Goal: Communication & Community: Answer question/provide support

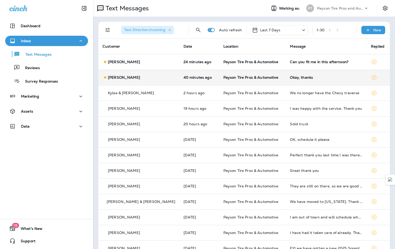
click at [206, 81] on td "40 minutes ago" at bounding box center [199, 78] width 40 height 16
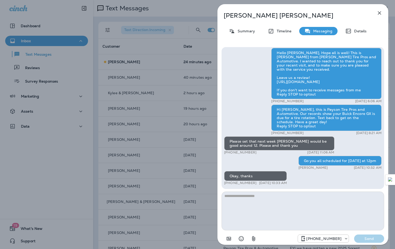
click at [155, 61] on div "[PERSON_NAME] Summary Timeline Messaging Details Hi [PERSON_NAME], this is Pays…" at bounding box center [197, 124] width 395 height 249
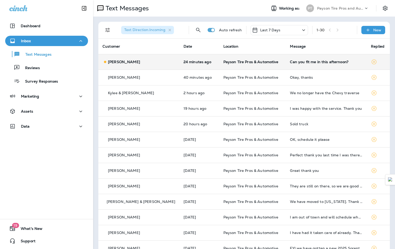
click at [272, 61] on td "Payson Tire Pros & Automotive" at bounding box center [252, 62] width 67 height 16
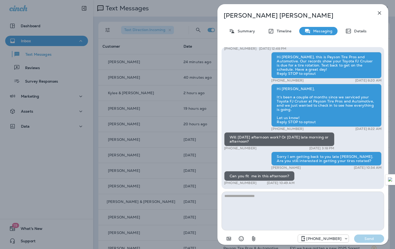
click at [196, 109] on div "[PERSON_NAME] Summary Timeline Messaging Details Hi [PERSON_NAME], this is Pays…" at bounding box center [197, 124] width 395 height 249
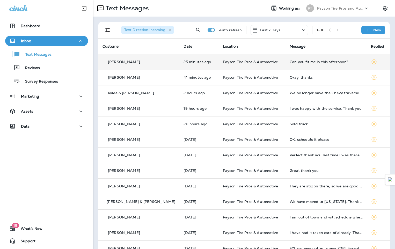
click at [150, 62] on div "[PERSON_NAME]" at bounding box center [139, 61] width 73 height 5
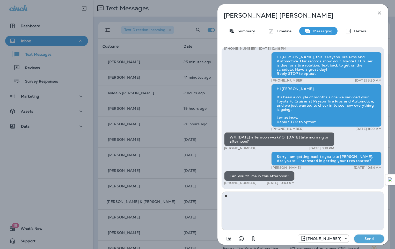
type textarea "*"
type textarea "**********"
click at [372, 238] on p "Send" at bounding box center [369, 238] width 22 height 5
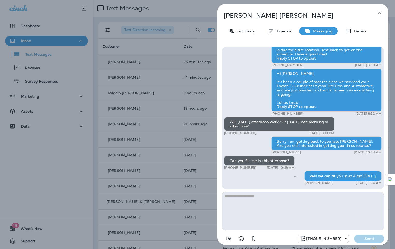
click at [203, 63] on div "[PERSON_NAME] Summary Timeline Messaging Details Hi [PERSON_NAME], this is Pays…" at bounding box center [197, 124] width 395 height 249
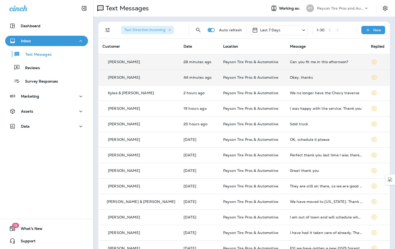
click at [202, 78] on td "44 minutes ago" at bounding box center [199, 78] width 40 height 16
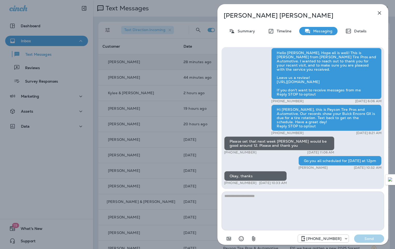
click at [202, 77] on div "[PERSON_NAME] Summary Timeline Messaging Details Hi [PERSON_NAME], this is Pays…" at bounding box center [197, 124] width 395 height 249
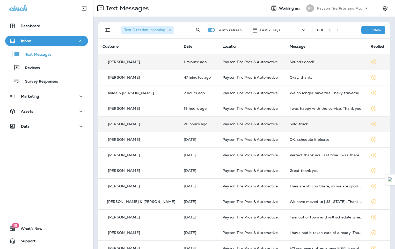
click at [305, 121] on td "Sold truck" at bounding box center [326, 124] width 81 height 16
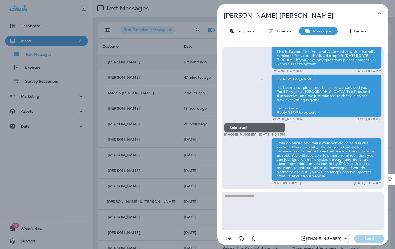
click at [378, 12] on icon "button" at bounding box center [379, 13] width 6 height 6
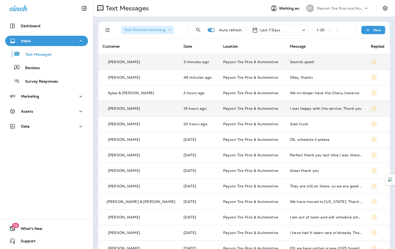
click at [321, 113] on td "I was happy with the service. Thank you" at bounding box center [326, 109] width 81 height 16
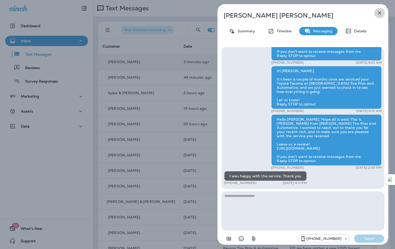
click at [379, 13] on icon "button" at bounding box center [379, 12] width 3 height 3
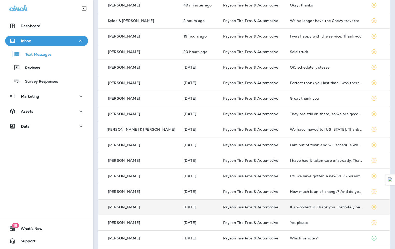
scroll to position [78, 0]
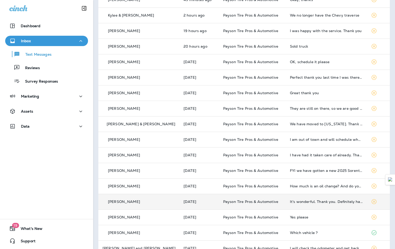
click at [290, 204] on td "It's wonderful. Thank you. Definitely have my business again when needed." at bounding box center [326, 202] width 81 height 16
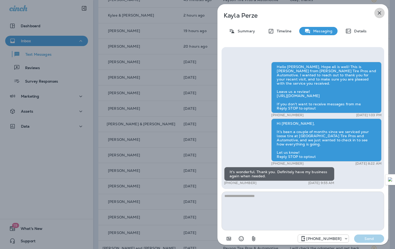
click at [381, 13] on icon "button" at bounding box center [379, 13] width 6 height 6
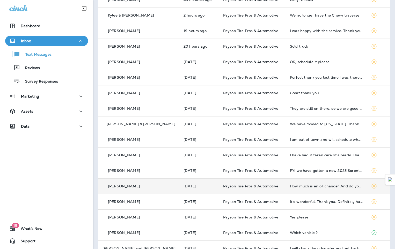
click at [318, 188] on td "How much is an oil change? And do you have any good used tires" at bounding box center [326, 186] width 81 height 16
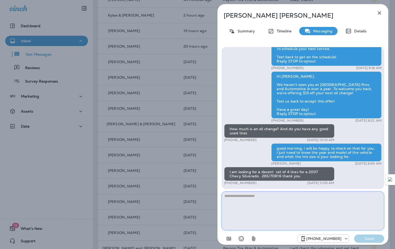
click at [235, 198] on textarea at bounding box center [303, 211] width 163 height 39
click at [274, 195] on textarea "**********" at bounding box center [303, 211] width 163 height 39
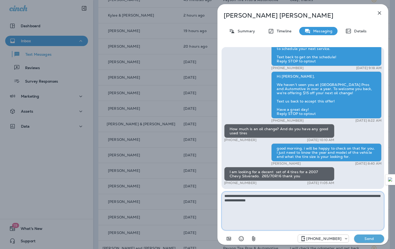
click at [252, 201] on textarea "**********" at bounding box center [303, 211] width 163 height 39
click at [290, 204] on textarea "**********" at bounding box center [303, 211] width 163 height 39
type textarea "**********"
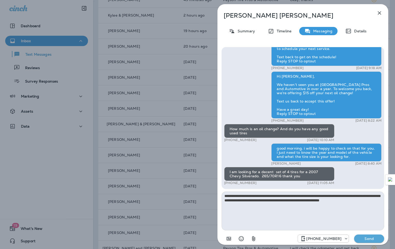
click at [367, 237] on p "Send" at bounding box center [369, 238] width 22 height 5
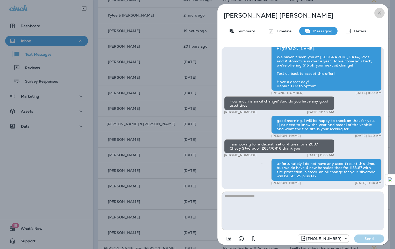
click at [378, 13] on icon "button" at bounding box center [379, 13] width 6 height 6
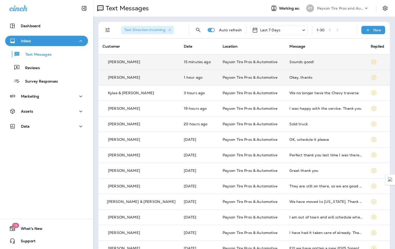
click at [197, 81] on td "1 hour ago" at bounding box center [199, 78] width 39 height 16
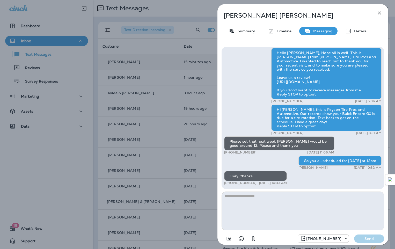
click at [195, 83] on div "[PERSON_NAME] Summary Timeline Messaging Details Hi [PERSON_NAME], this is Pays…" at bounding box center [197, 124] width 395 height 249
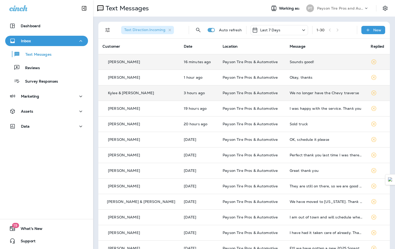
click at [192, 97] on td "3 hours ago" at bounding box center [199, 93] width 39 height 16
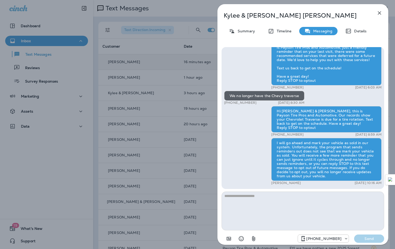
click at [238, 198] on textarea at bounding box center [303, 211] width 163 height 39
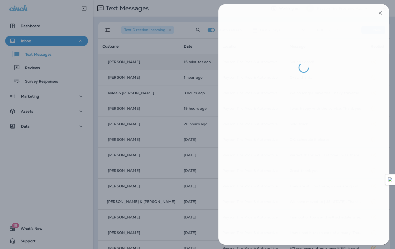
click at [201, 110] on div at bounding box center [198, 124] width 395 height 249
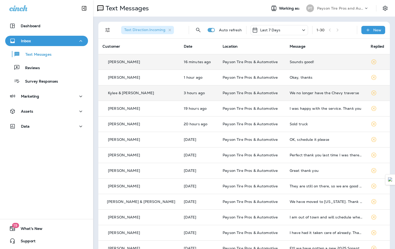
click at [218, 98] on td "Payson Tire Pros & Automotive" at bounding box center [251, 93] width 67 height 16
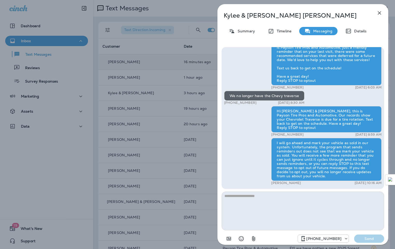
click at [161, 112] on div "[PERSON_NAME] & [PERSON_NAME] Summary Timeline Messaging Details Hello [PERSON_…" at bounding box center [197, 124] width 395 height 249
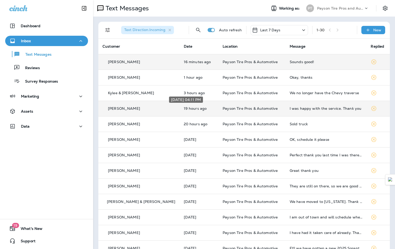
click at [199, 109] on p "19 hours ago" at bounding box center [199, 108] width 31 height 4
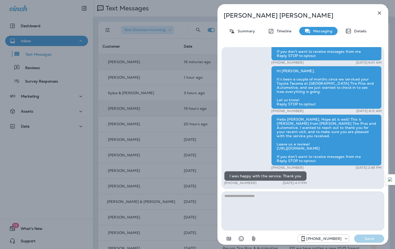
click at [245, 199] on textarea at bounding box center [303, 211] width 163 height 39
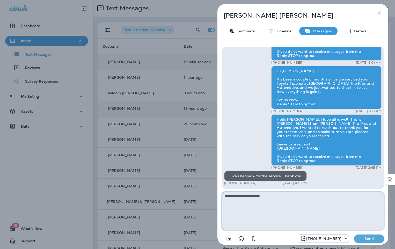
click at [274, 196] on textarea "**********" at bounding box center [303, 211] width 163 height 39
type textarea "**********"
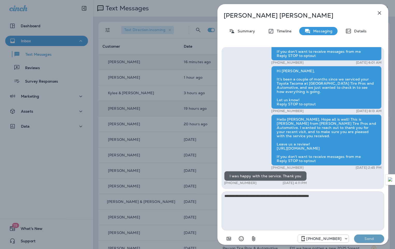
click at [372, 238] on p "Send" at bounding box center [369, 238] width 22 height 5
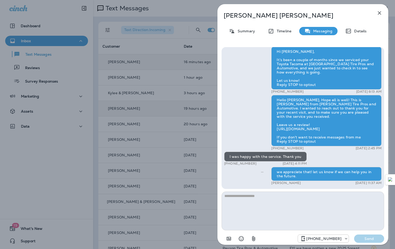
click at [153, 118] on div "[PERSON_NAME] Summary Timeline Messaging Details Hello [PERSON_NAME], Hope all …" at bounding box center [197, 124] width 395 height 249
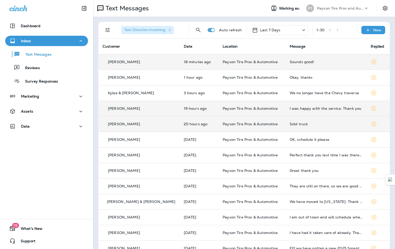
click at [199, 128] on td "20 hours ago" at bounding box center [199, 124] width 39 height 16
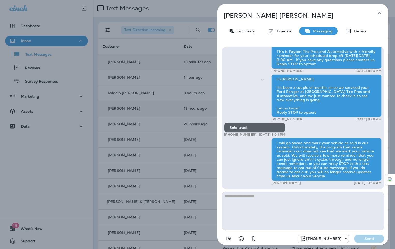
click at [156, 129] on div "[PERSON_NAME] Summary Timeline Messaging Details Hi [PERSON_NAME], this is Pays…" at bounding box center [197, 124] width 395 height 249
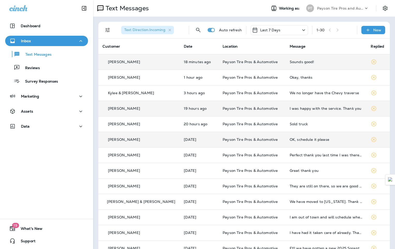
click at [156, 140] on div "[PERSON_NAME]" at bounding box center [139, 139] width 73 height 5
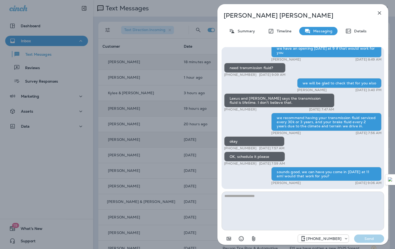
click at [144, 160] on div "[PERSON_NAME] Summary Timeline Messaging Details Hi [PERSON_NAME], this is [PER…" at bounding box center [197, 124] width 395 height 249
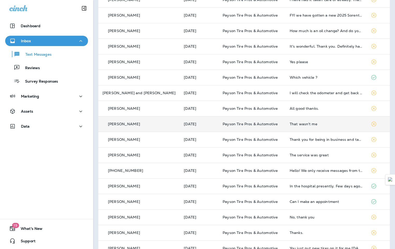
scroll to position [207, 0]
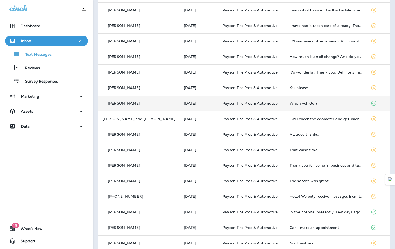
click at [188, 106] on td "[DATE]" at bounding box center [199, 104] width 39 height 16
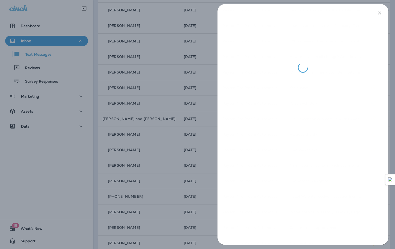
click at [159, 110] on div at bounding box center [197, 124] width 395 height 249
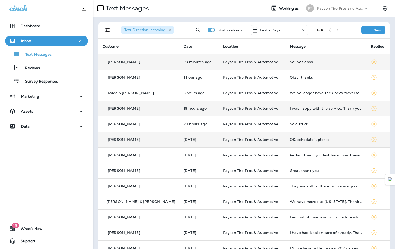
click at [371, 62] on icon at bounding box center [374, 62] width 6 height 6
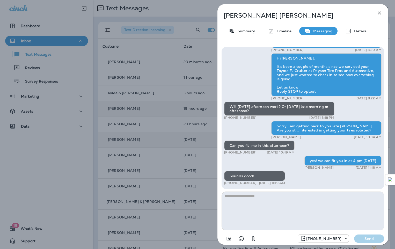
click at [150, 116] on div "[PERSON_NAME] Summary Timeline Messaging Details Hi [PERSON_NAME], this is Pays…" at bounding box center [197, 124] width 395 height 249
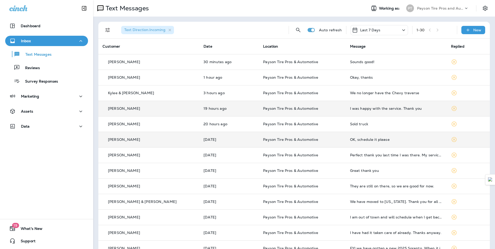
click at [228, 142] on td "[DATE]" at bounding box center [229, 140] width 60 height 16
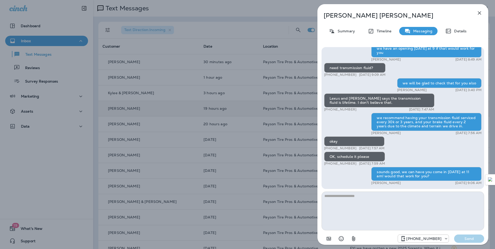
click at [225, 118] on div "[PERSON_NAME] Summary Timeline Messaging Details Hi [PERSON_NAME], this is [PER…" at bounding box center [247, 124] width 495 height 249
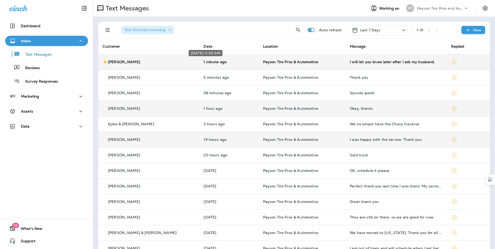
click at [229, 62] on p "1 minute ago" at bounding box center [228, 62] width 51 height 4
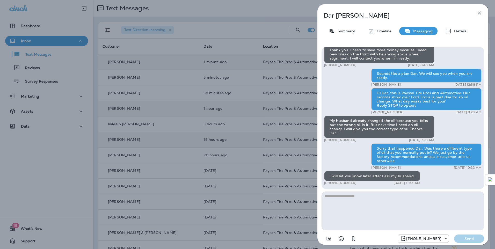
click at [234, 108] on div "[PERSON_NAME] Summary Timeline Messaging Details Hello Dar, Hope all is well! T…" at bounding box center [247, 124] width 495 height 249
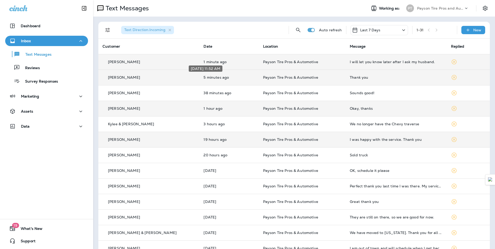
click at [233, 78] on p "5 minutes ago" at bounding box center [228, 77] width 51 height 4
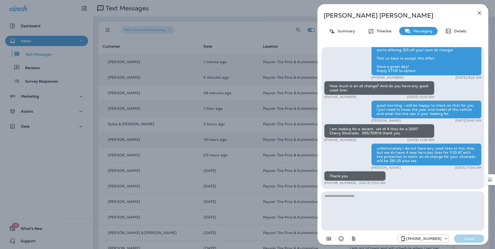
click at [232, 145] on div "[PERSON_NAME] Summary Timeline Messaging Details Hi [PERSON_NAME], this is [PER…" at bounding box center [247, 124] width 495 height 249
